Goal: Information Seeking & Learning: Learn about a topic

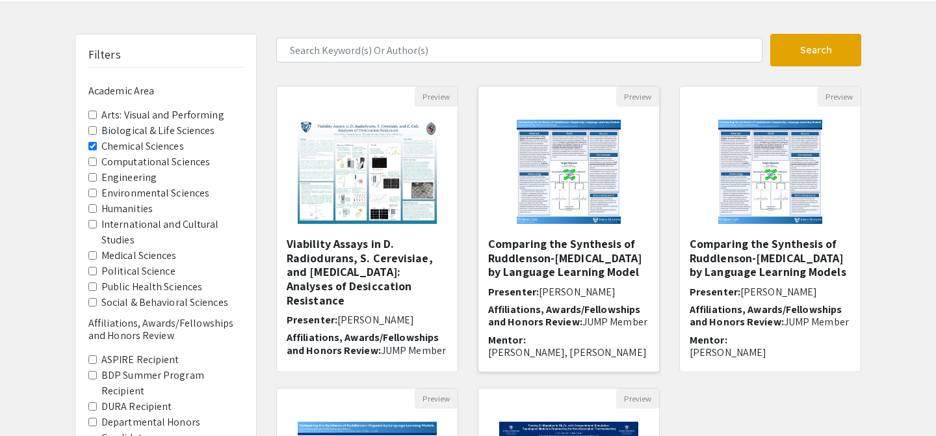
scroll to position [25, 0]
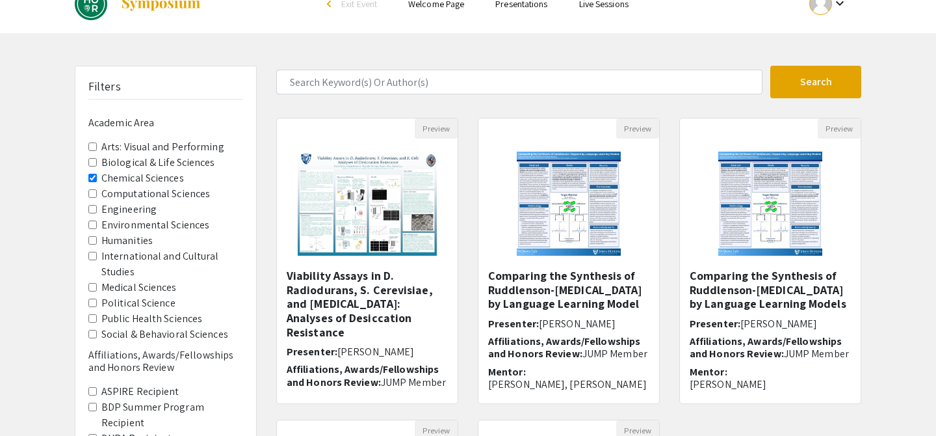
click at [140, 178] on label "Chemical Sciences" at bounding box center [142, 178] width 83 height 16
click at [97, 178] on Sciences "Chemical Sciences" at bounding box center [92, 178] width 8 height 8
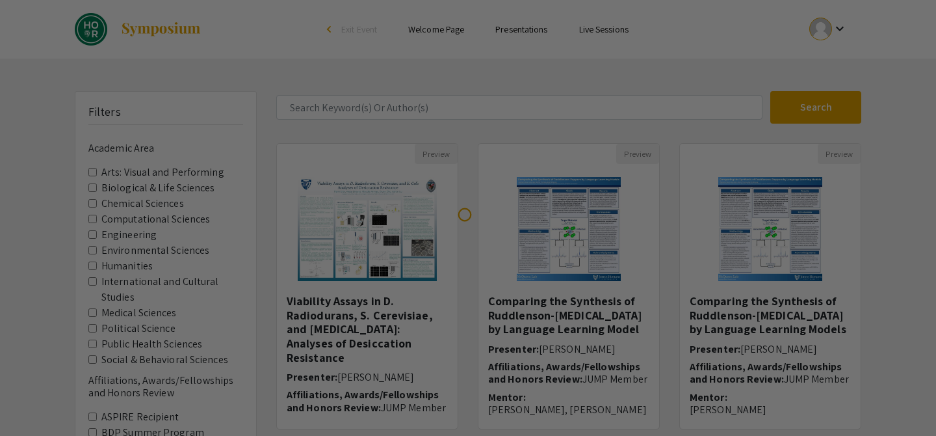
click at [126, 187] on div at bounding box center [468, 218] width 936 height 436
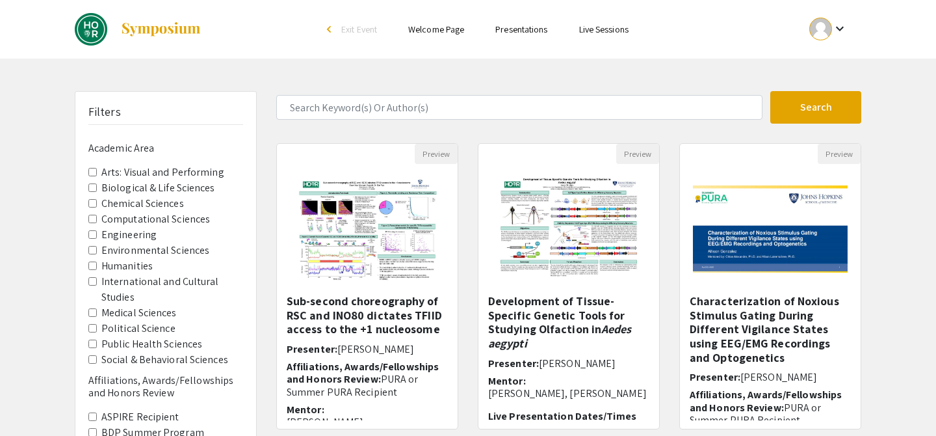
click at [99, 187] on span "Biological & Life Sciences" at bounding box center [165, 188] width 155 height 16
click at [90, 185] on Sciences "Biological & Life Sciences" at bounding box center [92, 187] width 8 height 8
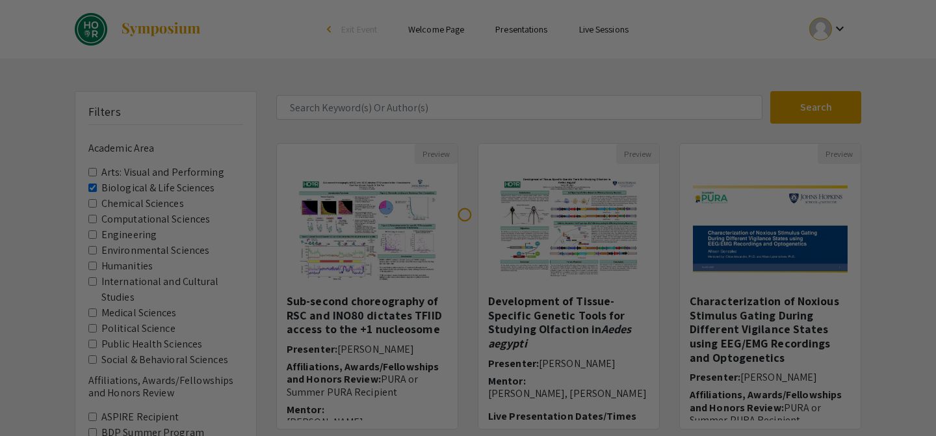
click at [90, 198] on div at bounding box center [468, 218] width 936 height 436
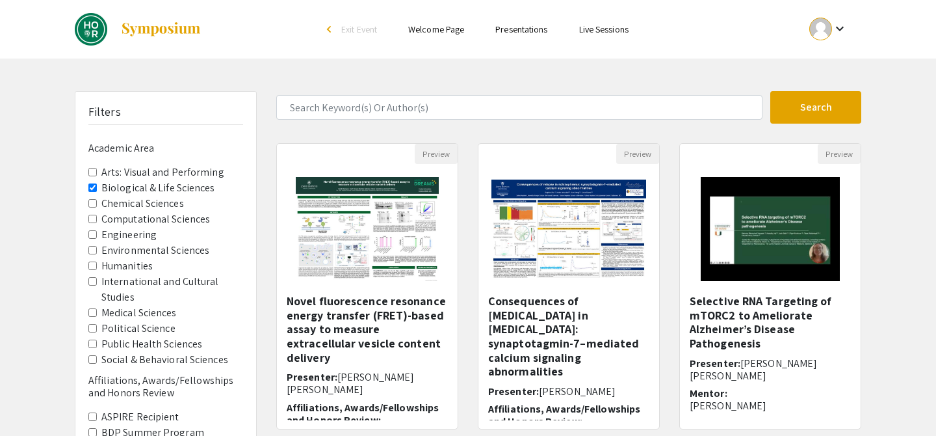
click at [97, 202] on span "Chemical Sciences" at bounding box center [165, 204] width 155 height 16
click at [92, 201] on Sciences "Chemical Sciences" at bounding box center [92, 203] width 8 height 8
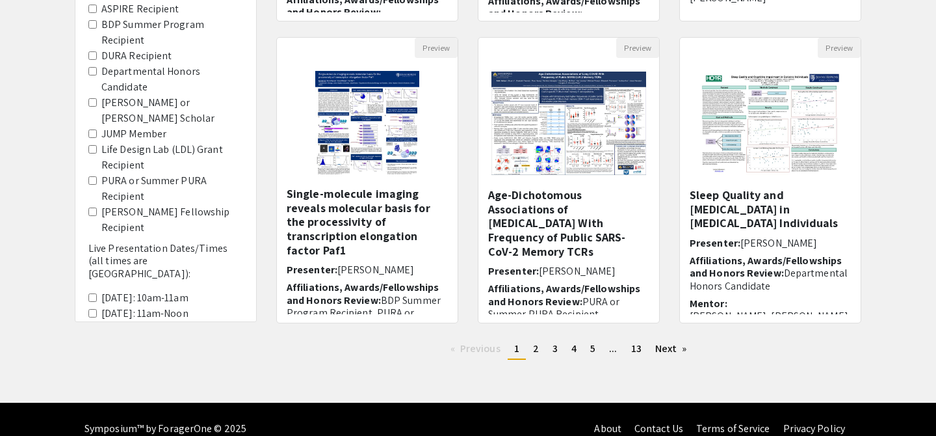
scroll to position [426, 0]
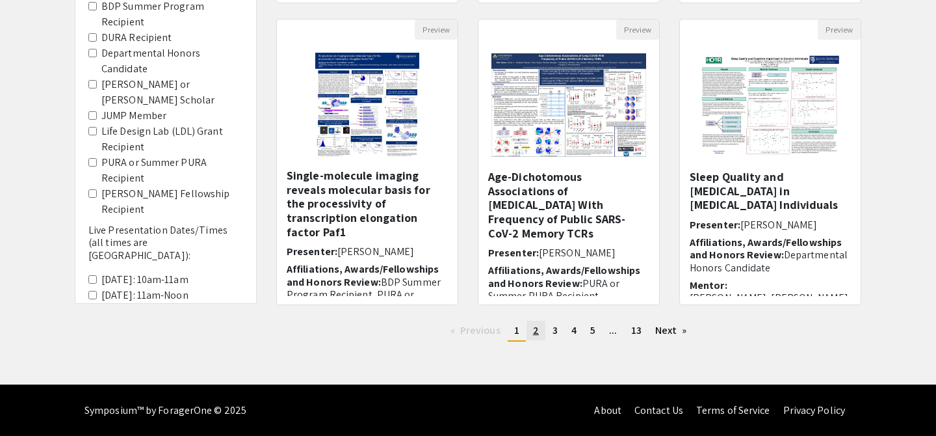
click at [537, 327] on span "2" at bounding box center [536, 330] width 6 height 14
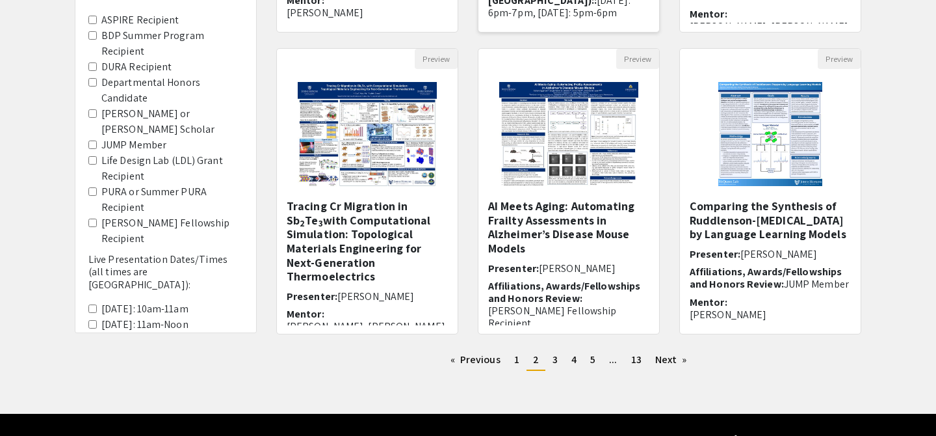
scroll to position [391, 0]
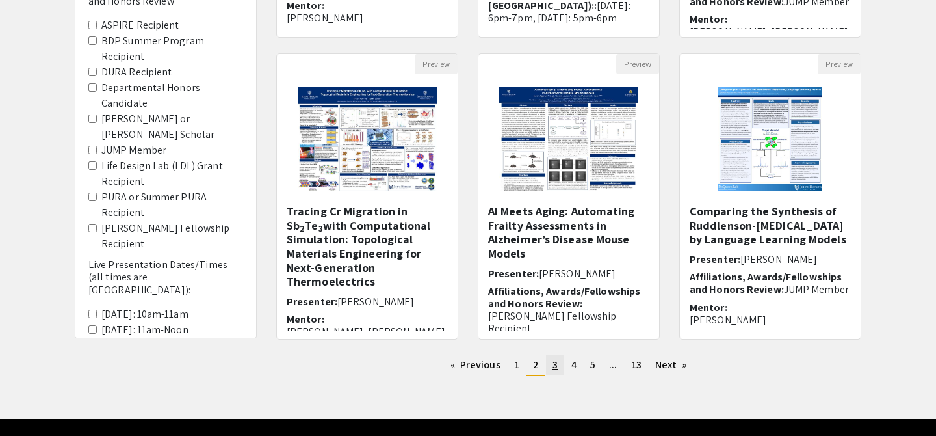
click at [553, 367] on span "3" at bounding box center [555, 365] width 5 height 14
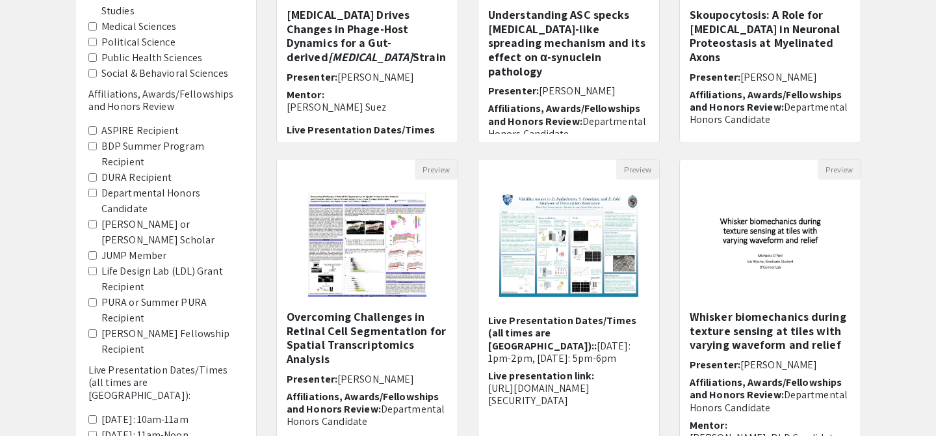
scroll to position [427, 0]
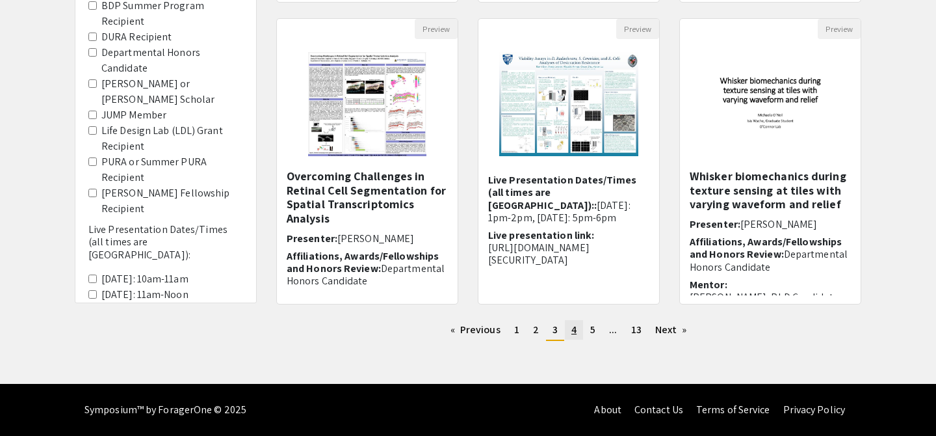
click at [574, 333] on span "4" at bounding box center [574, 330] width 5 height 14
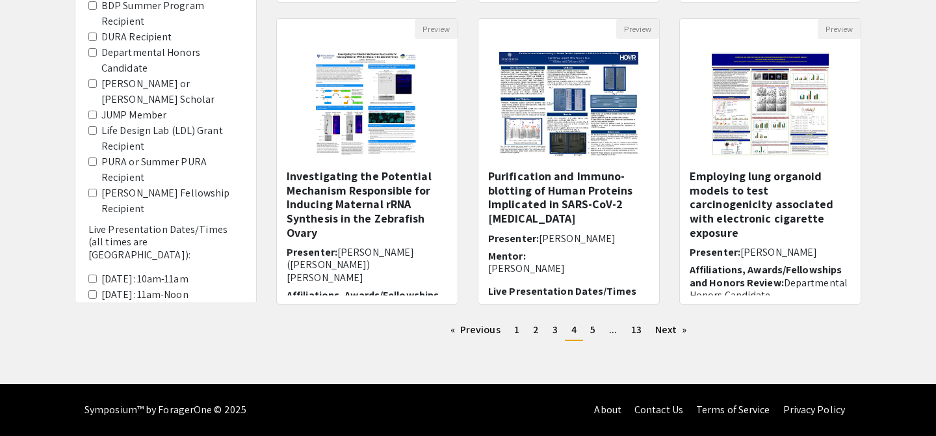
scroll to position [426, 0]
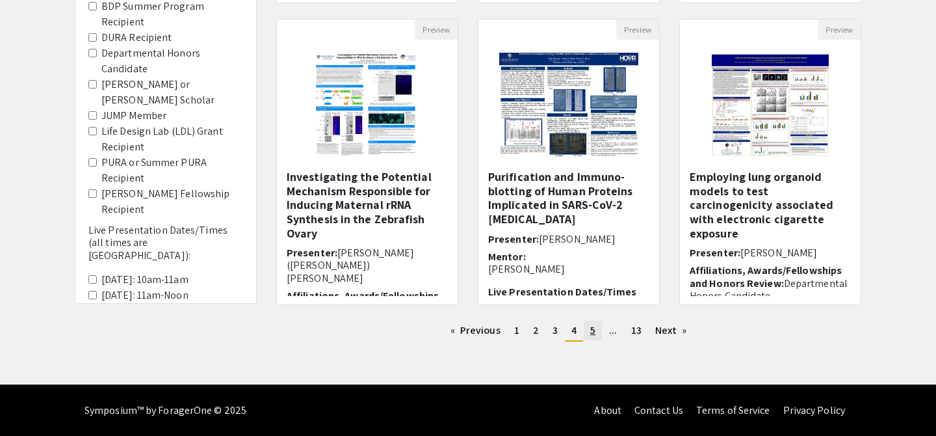
click at [596, 330] on link "page 5" at bounding box center [593, 331] width 18 height 20
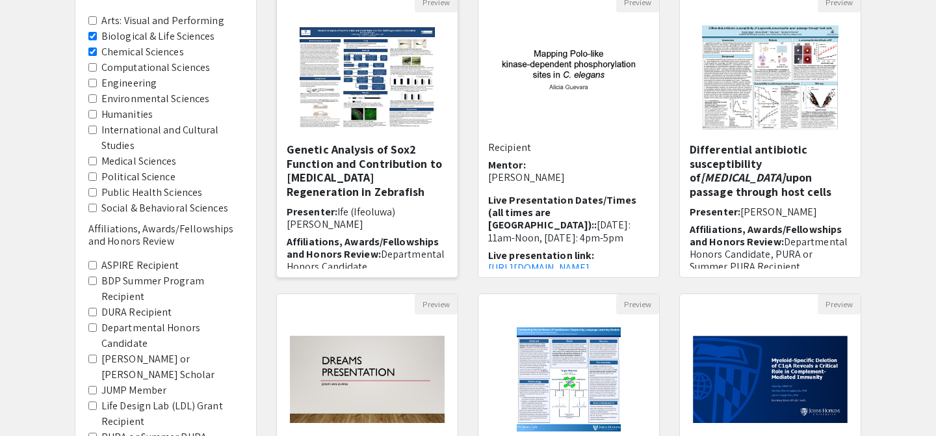
scroll to position [427, 0]
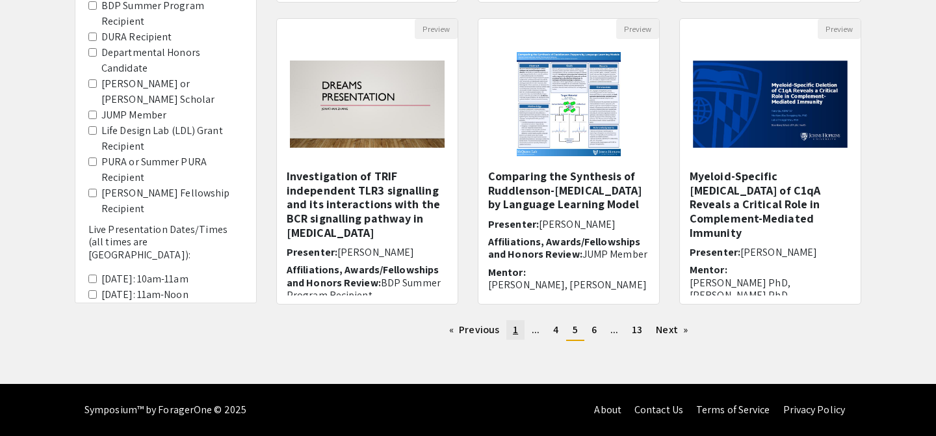
click at [522, 330] on link "page 1" at bounding box center [516, 330] width 18 height 20
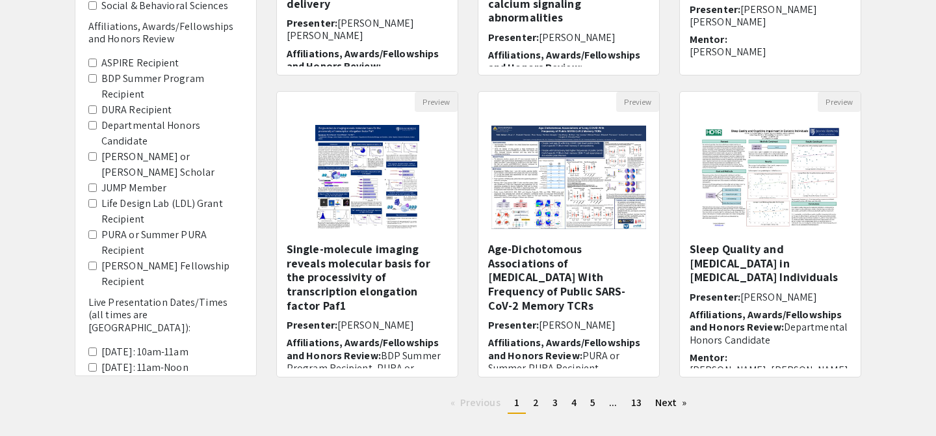
scroll to position [402, 0]
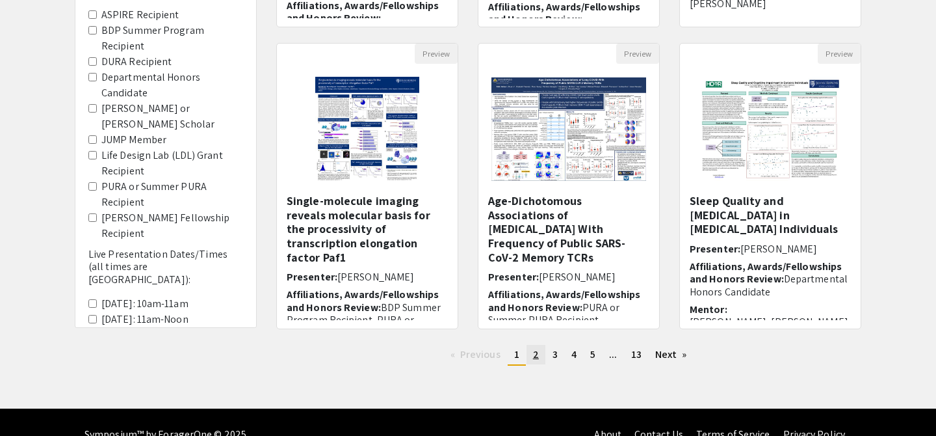
click at [529, 359] on link "page 2" at bounding box center [536, 355] width 19 height 20
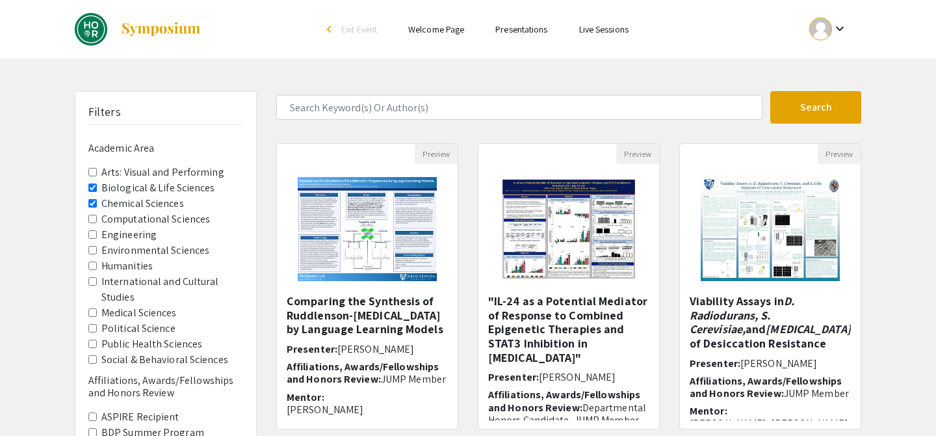
scroll to position [98, 0]
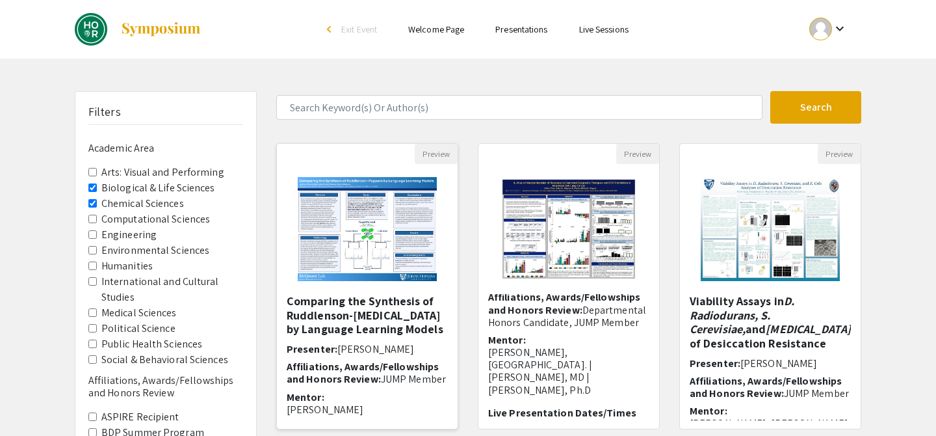
click at [421, 249] on img at bounding box center [367, 229] width 165 height 130
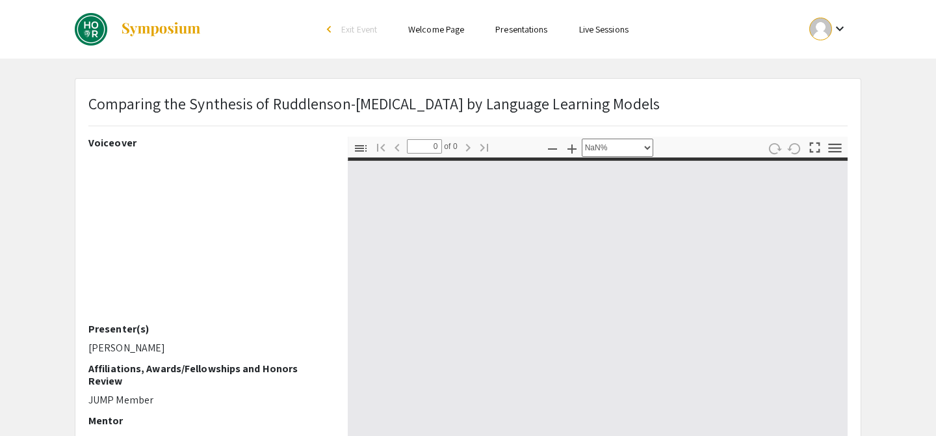
select select "auto"
type input "1"
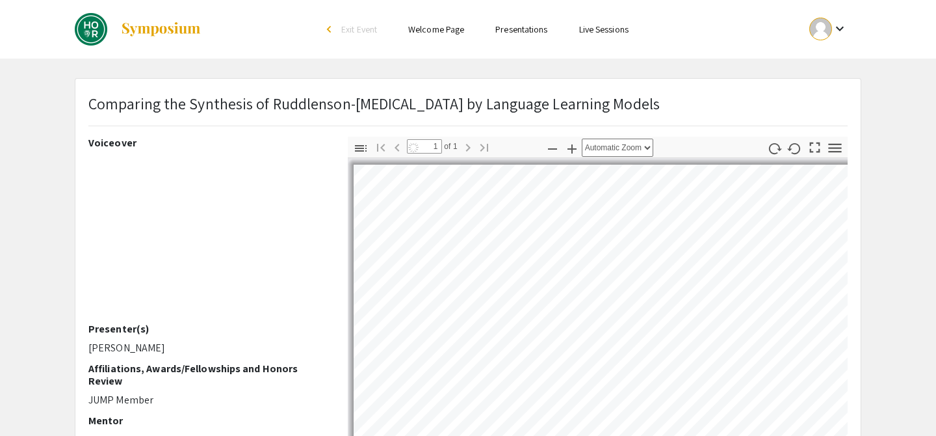
scroll to position [167, 0]
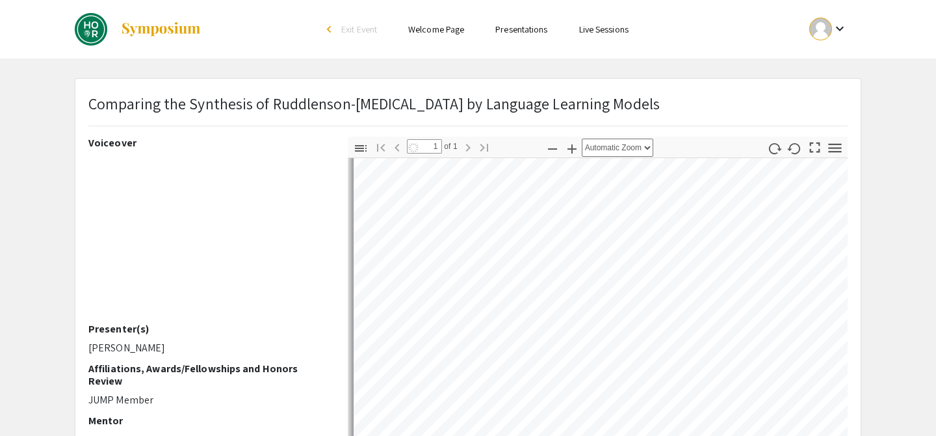
select select "auto"
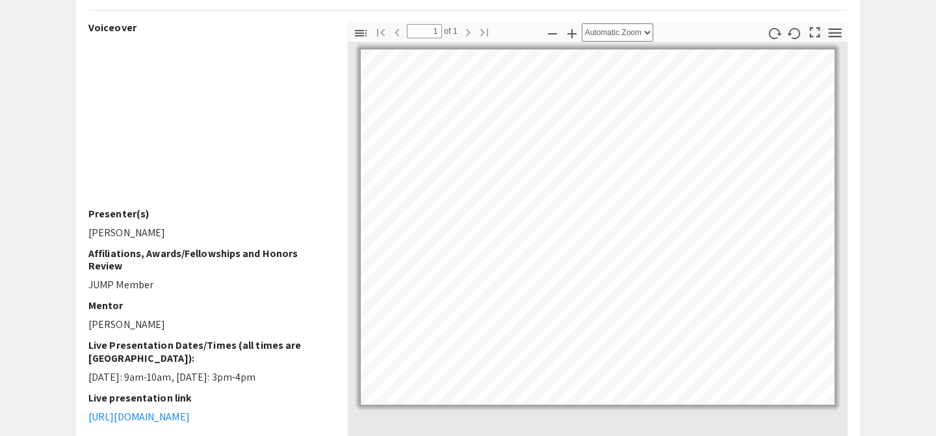
scroll to position [116, 0]
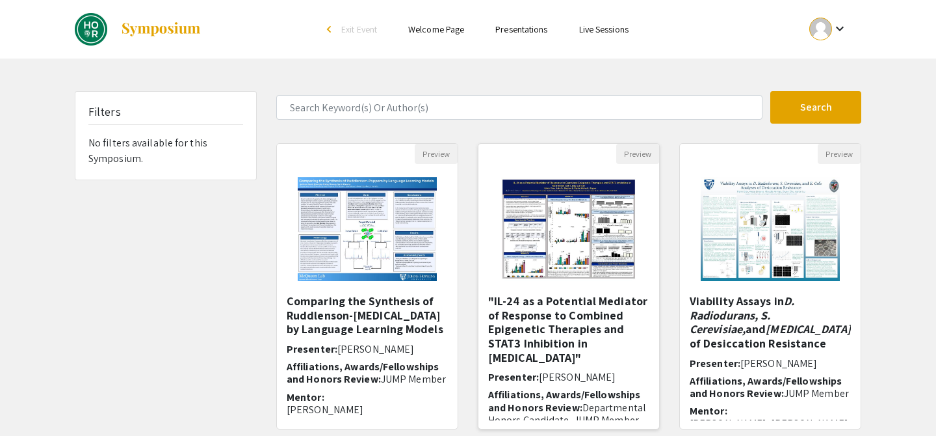
click at [625, 224] on img at bounding box center [568, 229] width 161 height 130
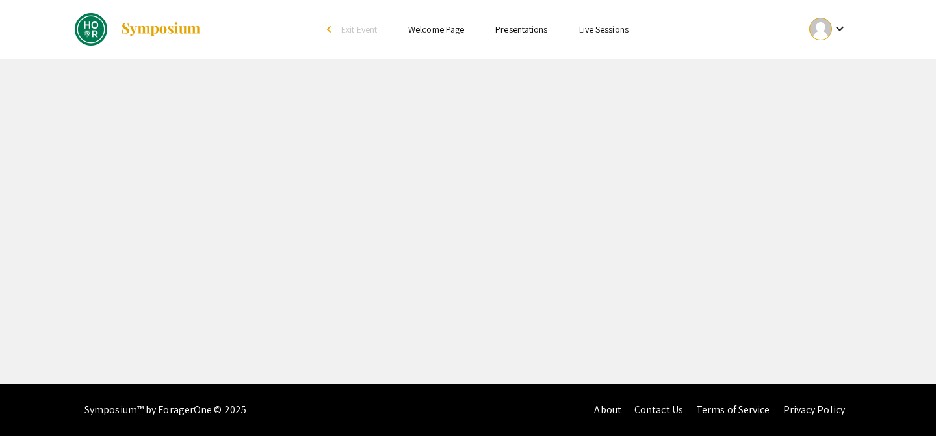
select select "custom"
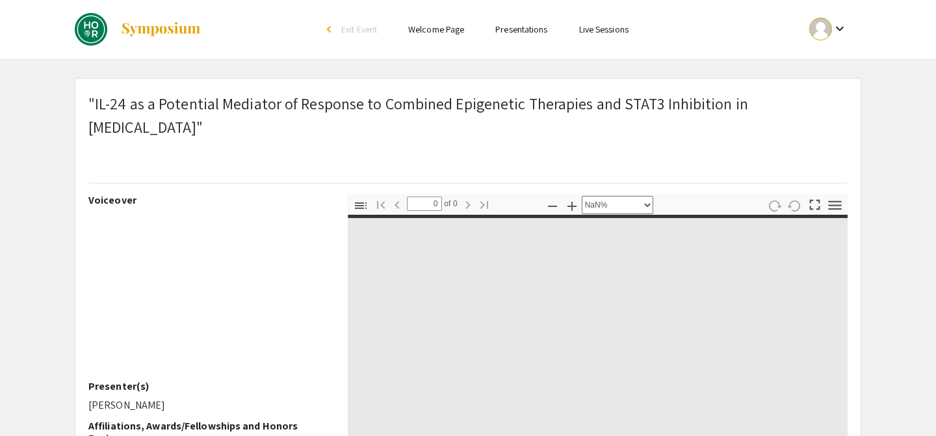
type input "1"
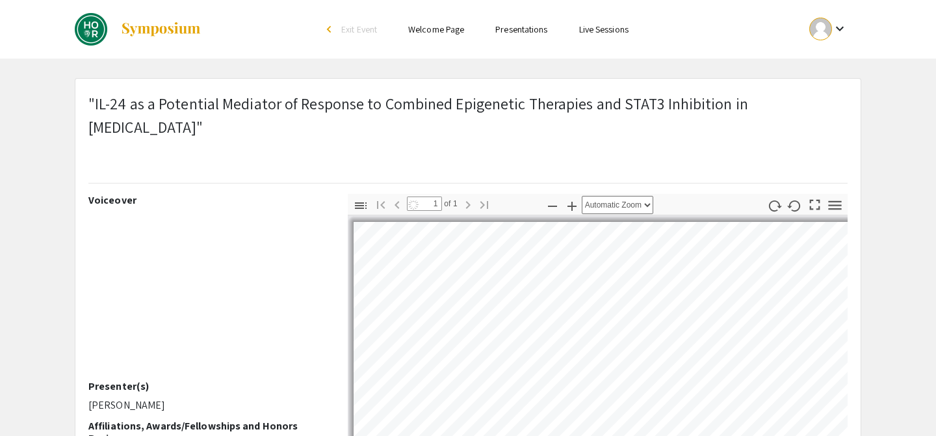
scroll to position [109, 0]
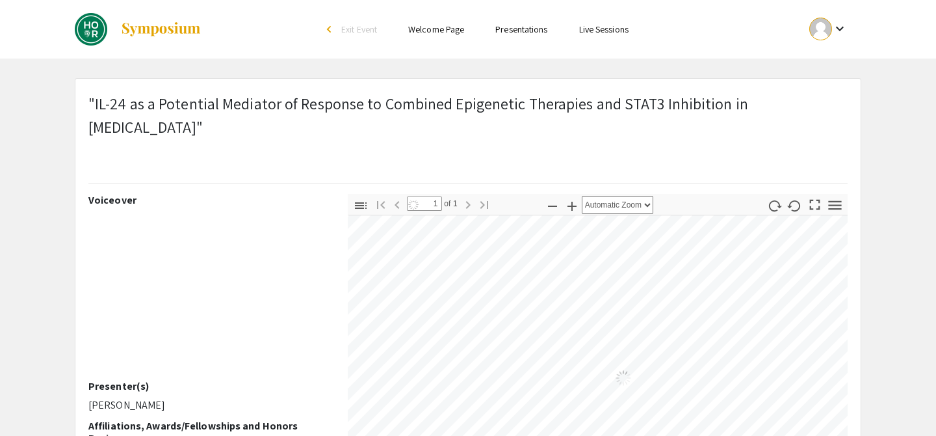
select select "auto"
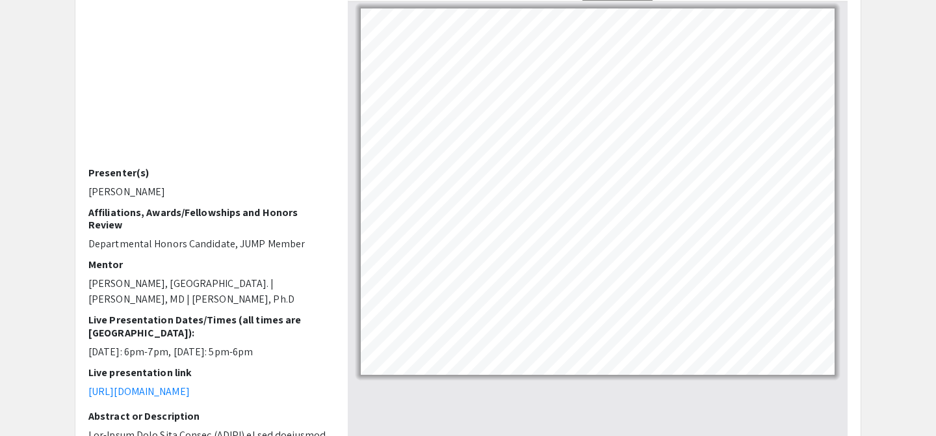
scroll to position [99, 0]
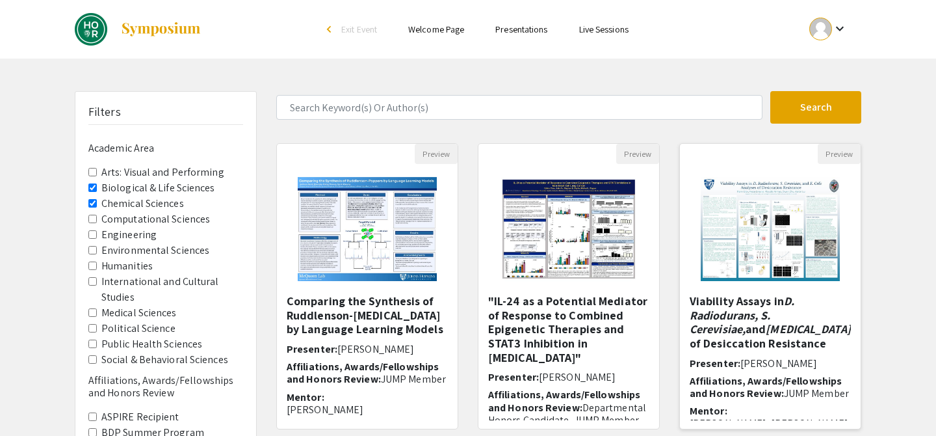
click at [747, 230] on img at bounding box center [770, 229] width 165 height 130
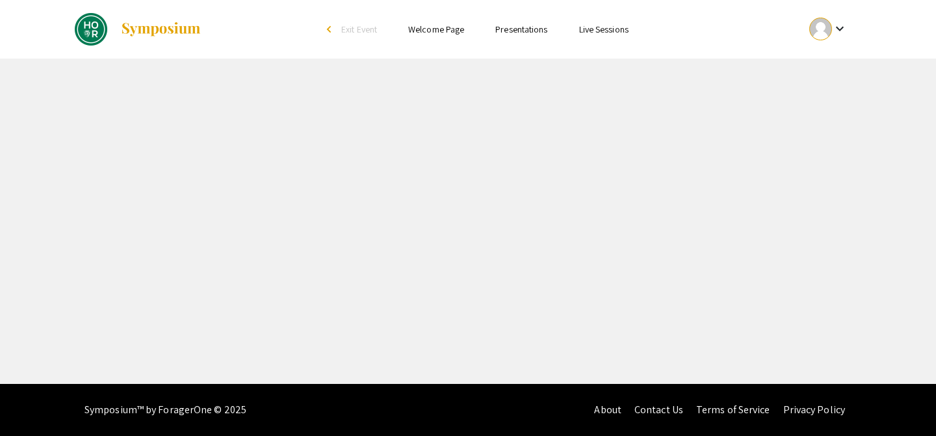
select select "custom"
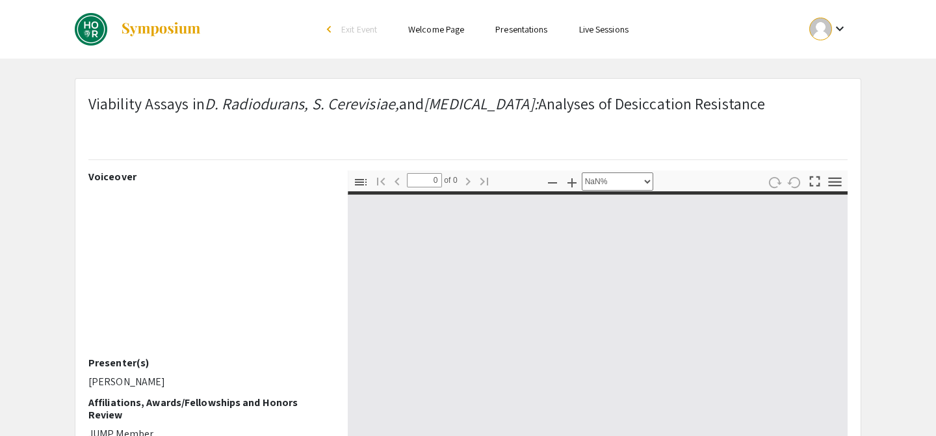
type input "1"
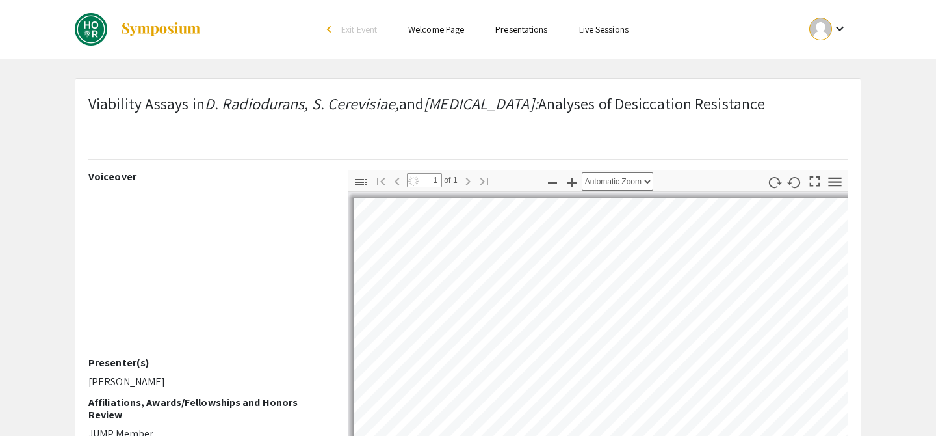
select select "auto"
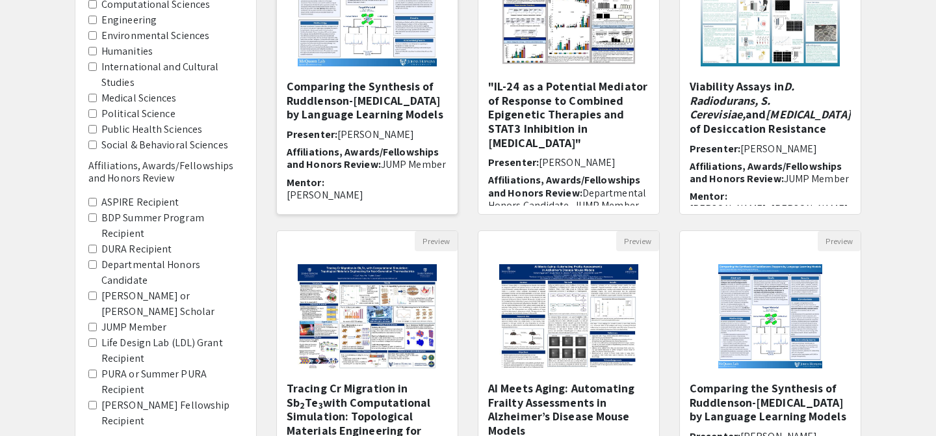
scroll to position [215, 0]
click at [343, 298] on img at bounding box center [367, 315] width 165 height 130
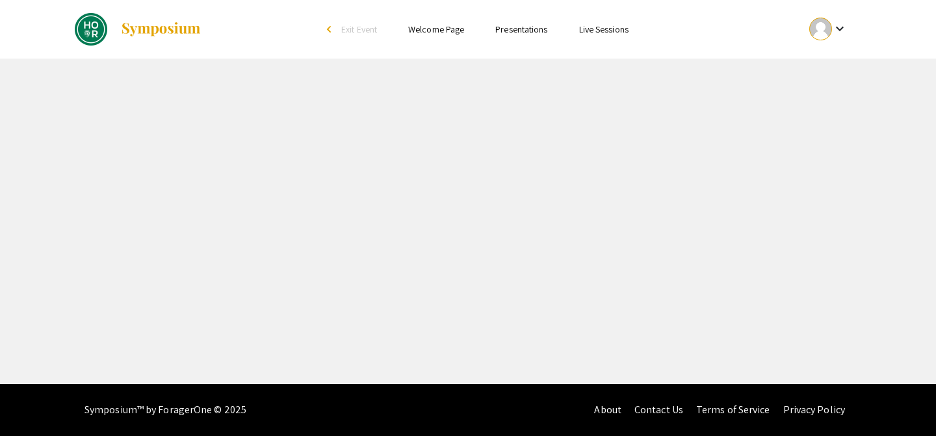
select select "custom"
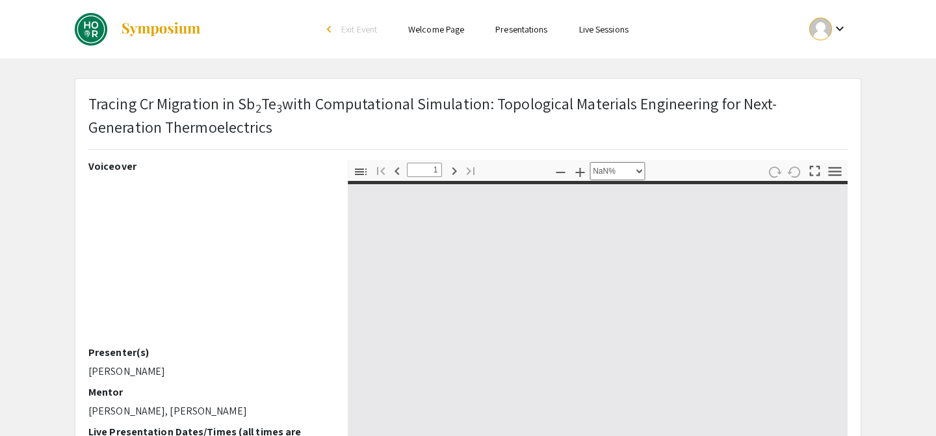
type input "0"
select select "auto"
type input "1"
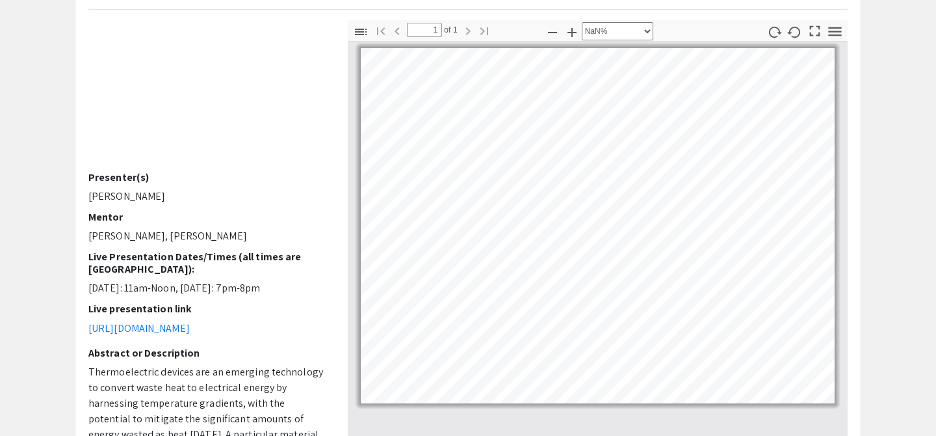
scroll to position [27, 165]
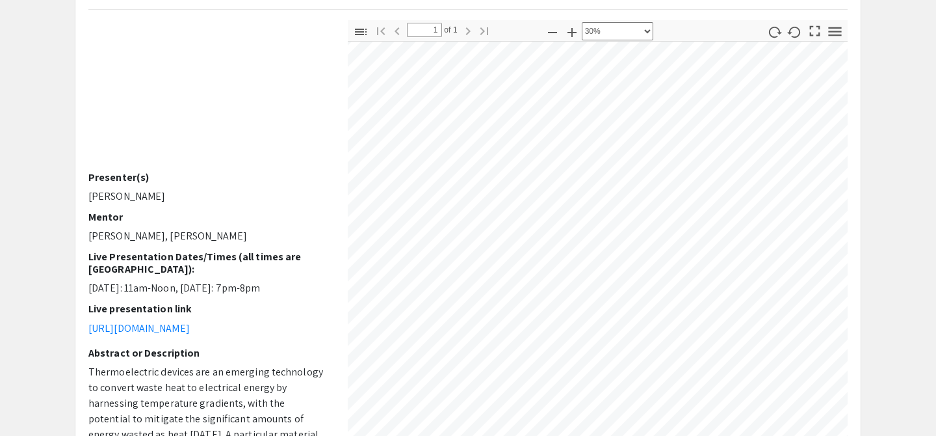
select select "custom"
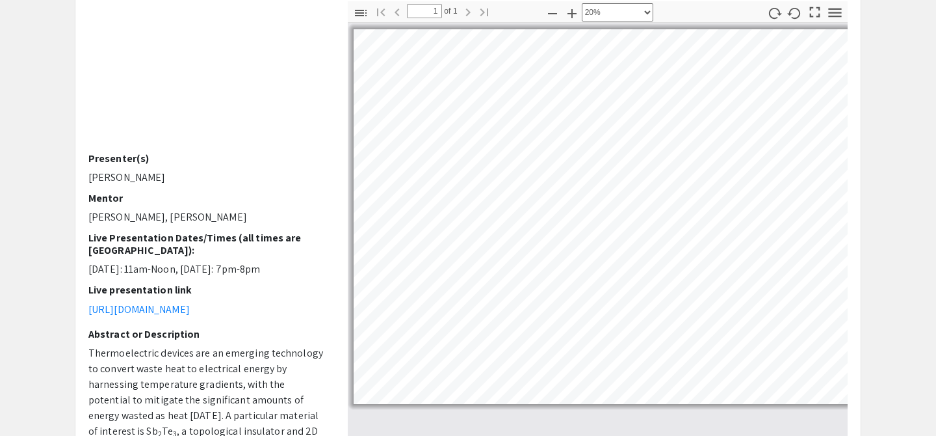
scroll to position [165, 0]
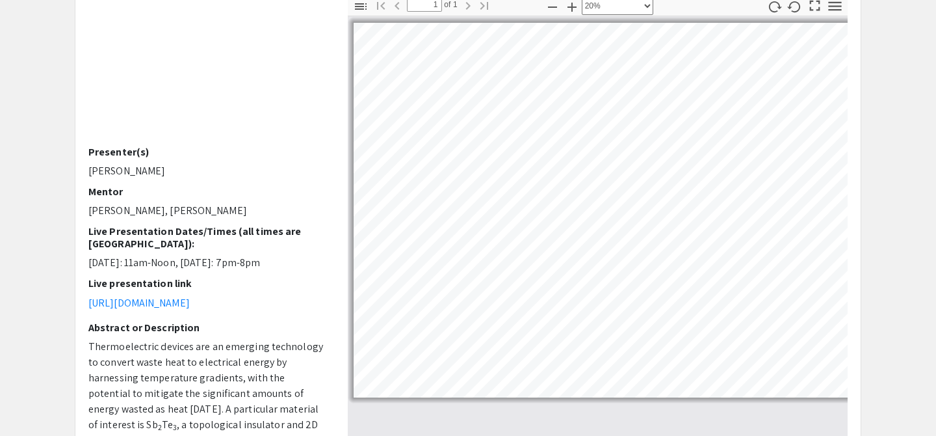
click at [901, 152] on app-presentation "Tracing Cr Migration in Sb 2 Te 3 with Computational Simulation: Topological Ma…" at bounding box center [468, 253] width 936 height 681
